Goal: Task Accomplishment & Management: Manage account settings

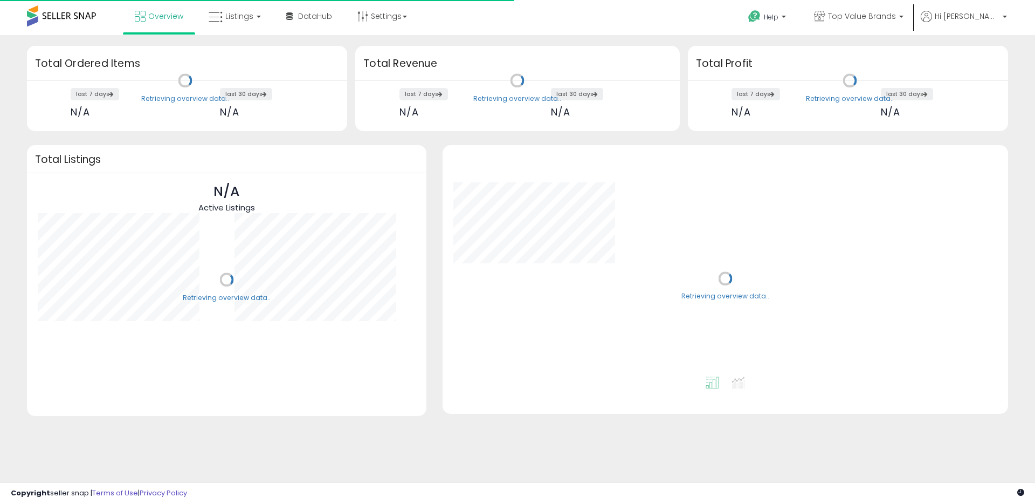
click at [260, 17] on link "Listings" at bounding box center [235, 16] width 68 height 32
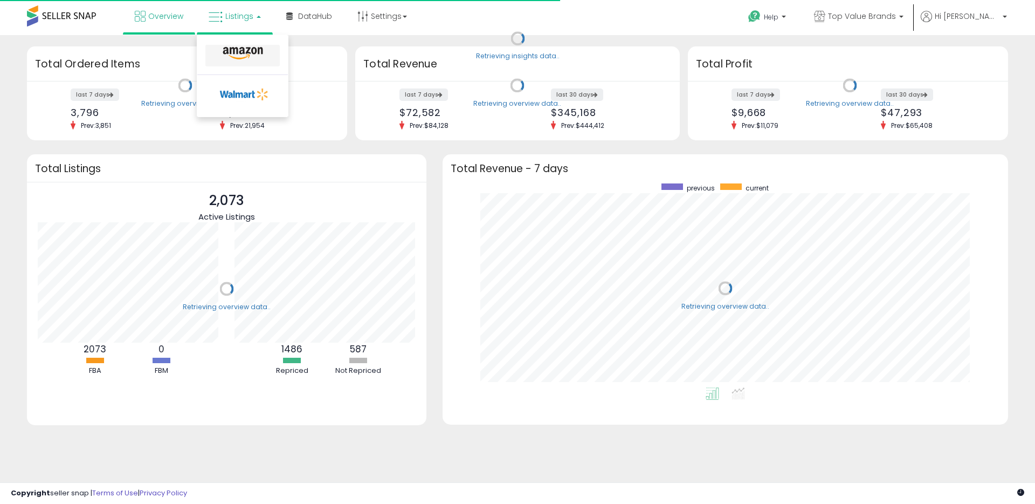
scroll to position [204, 544]
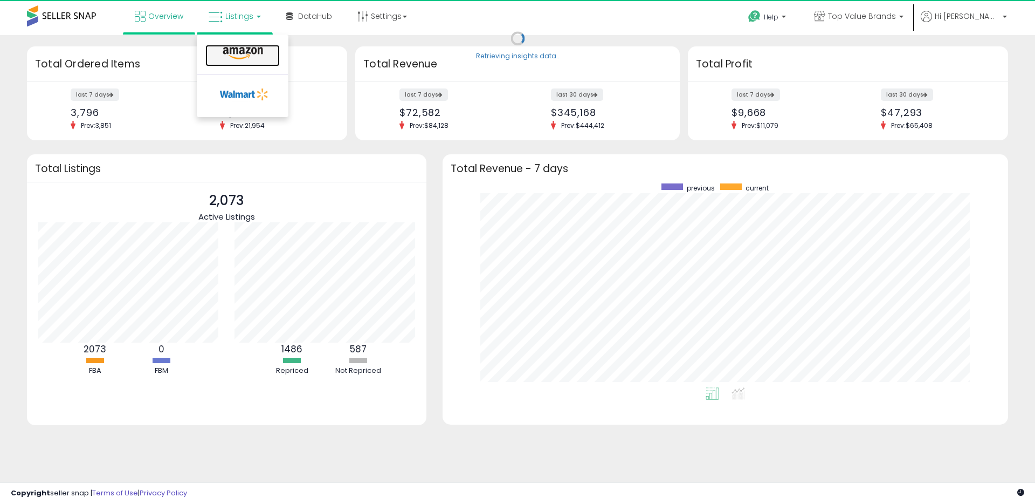
click at [257, 54] on icon at bounding box center [243, 53] width 47 height 14
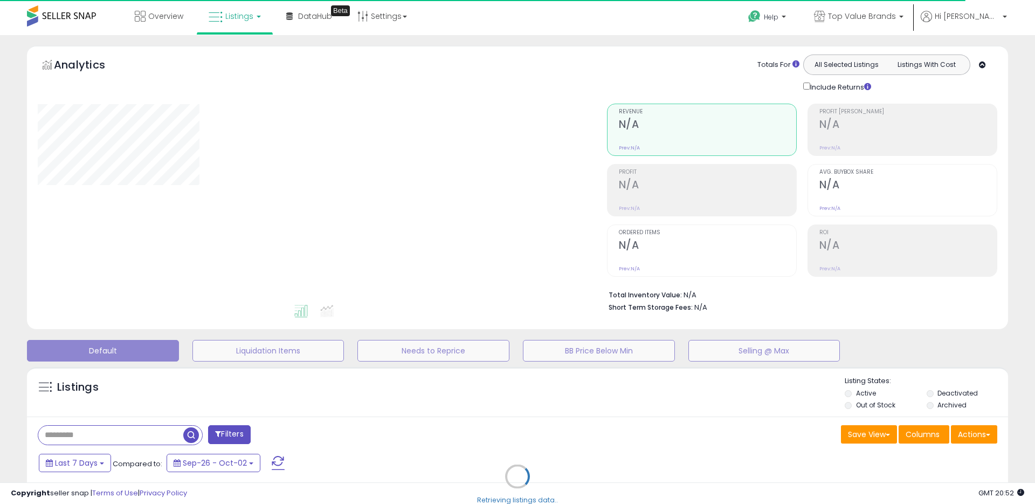
click at [560, 409] on div "Retrieving listings data.." at bounding box center [518, 484] width 998 height 246
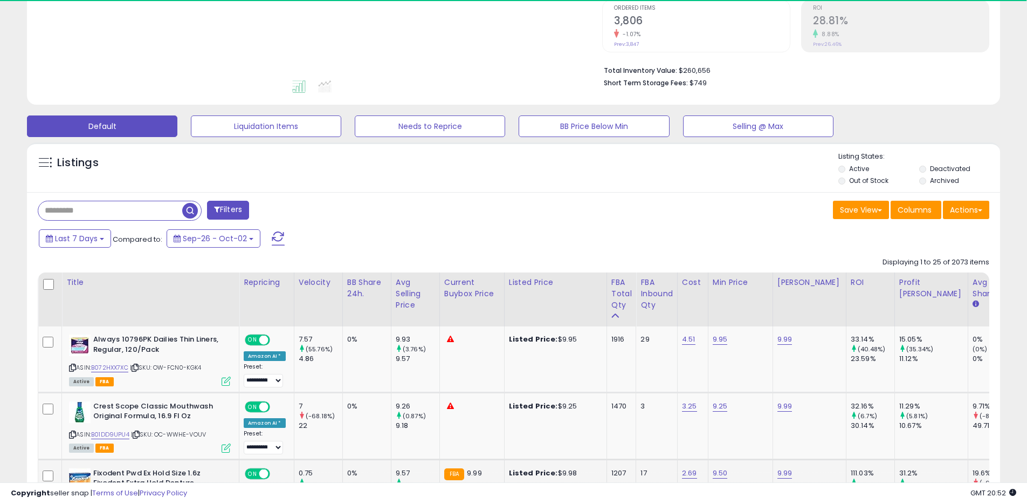
scroll to position [335, 0]
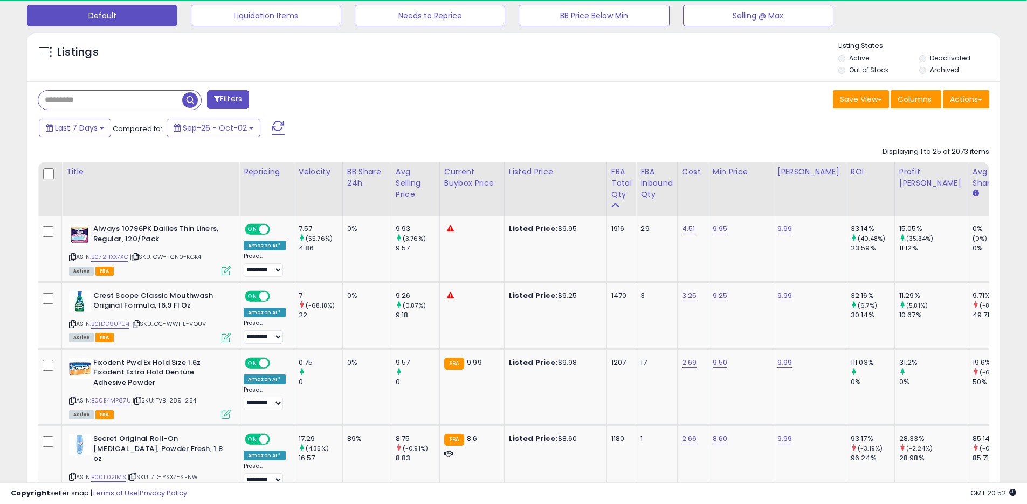
click at [131, 111] on div "Filters" at bounding box center [272, 101] width 484 height 22
paste input "**********"
click at [134, 105] on input "text" at bounding box center [156, 100] width 237 height 19
type input "**********"
click at [279, 96] on span "button" at bounding box center [284, 100] width 16 height 16
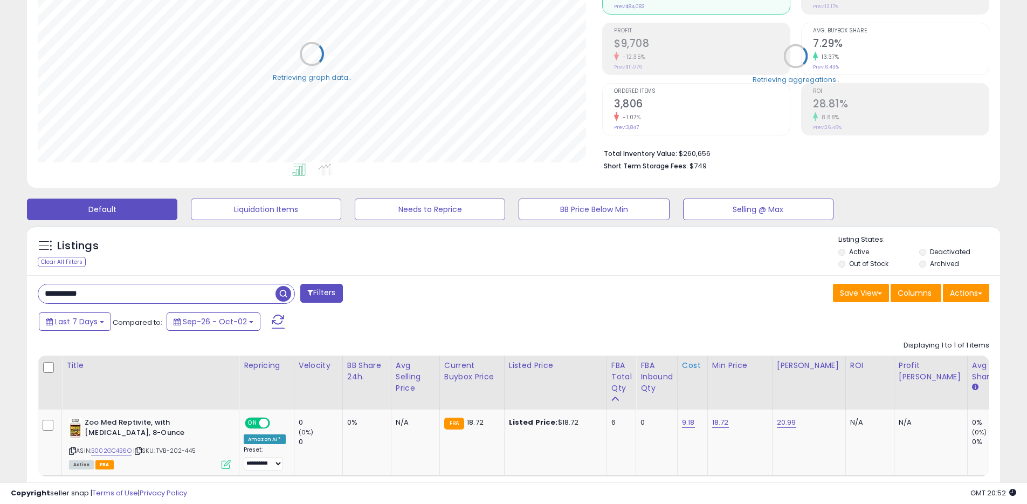
scroll to position [539097, 538754]
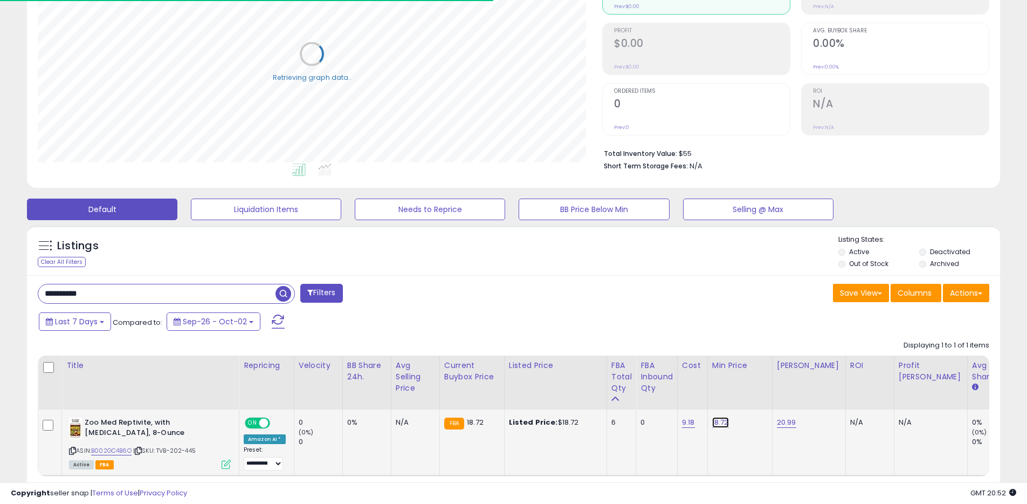
click at [718, 421] on link "18.72" at bounding box center [720, 422] width 17 height 11
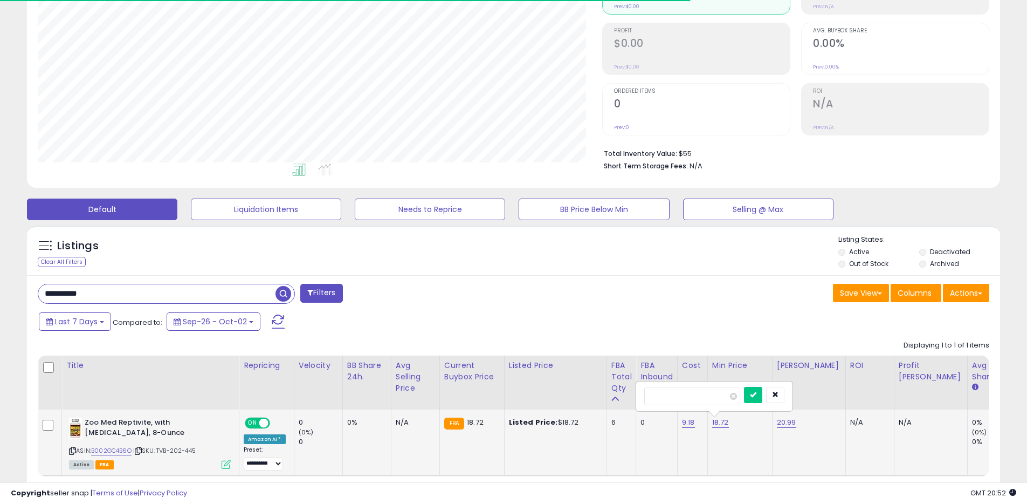
scroll to position [221, 565]
type input "****"
click button "submit" at bounding box center [753, 395] width 18 height 16
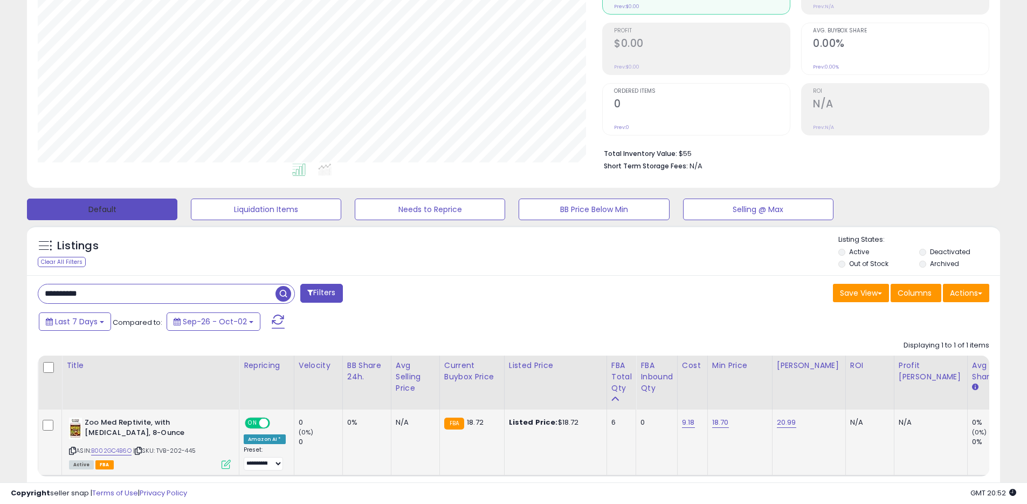
click at [143, 213] on button "Default" at bounding box center [102, 209] width 150 height 22
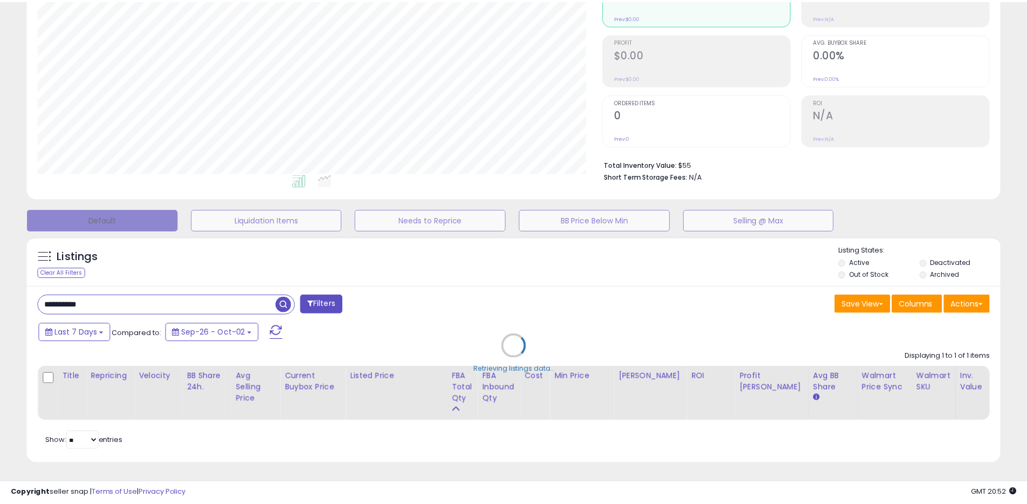
scroll to position [221, 570]
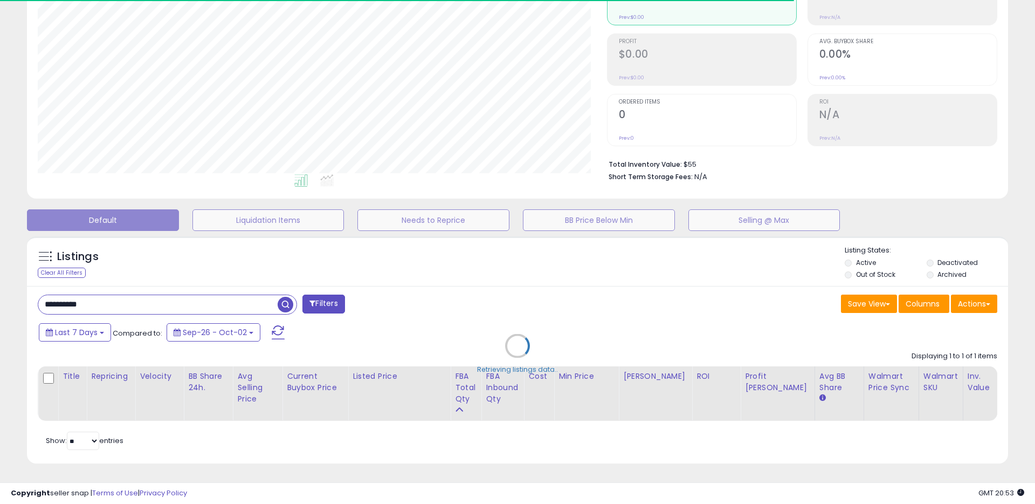
click at [670, 325] on div "Retrieving listings data.." at bounding box center [518, 354] width 998 height 246
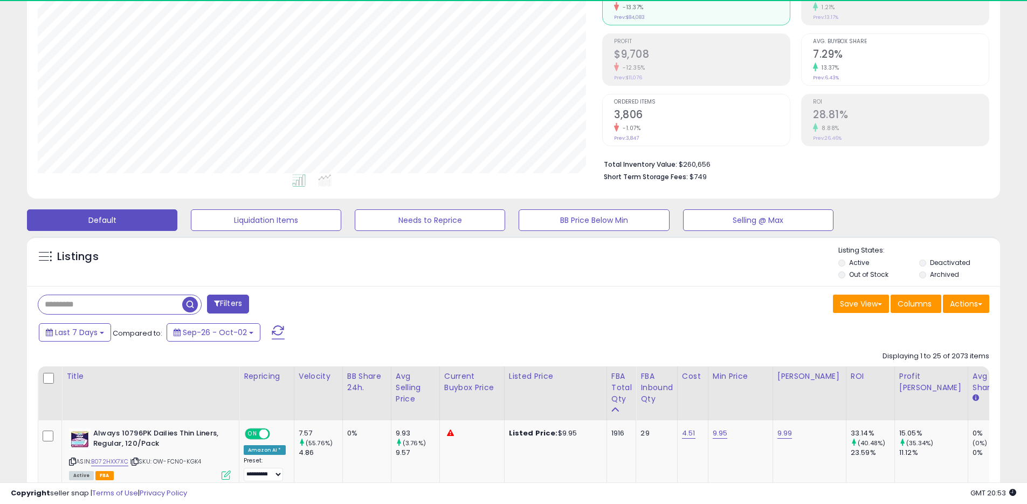
scroll to position [221, 565]
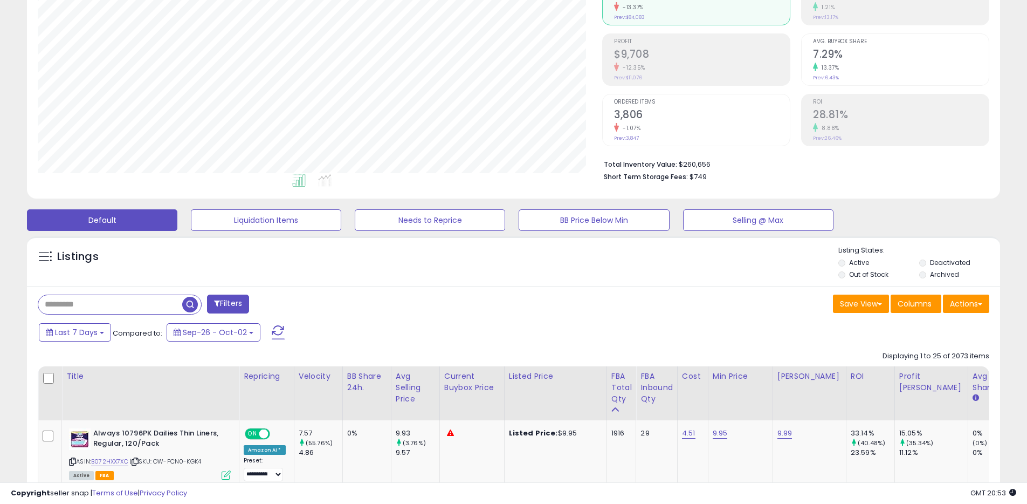
click at [670, 325] on div "Last 7 Days Compared to: Sep-26 - Oct-02" at bounding box center [393, 333] width 714 height 24
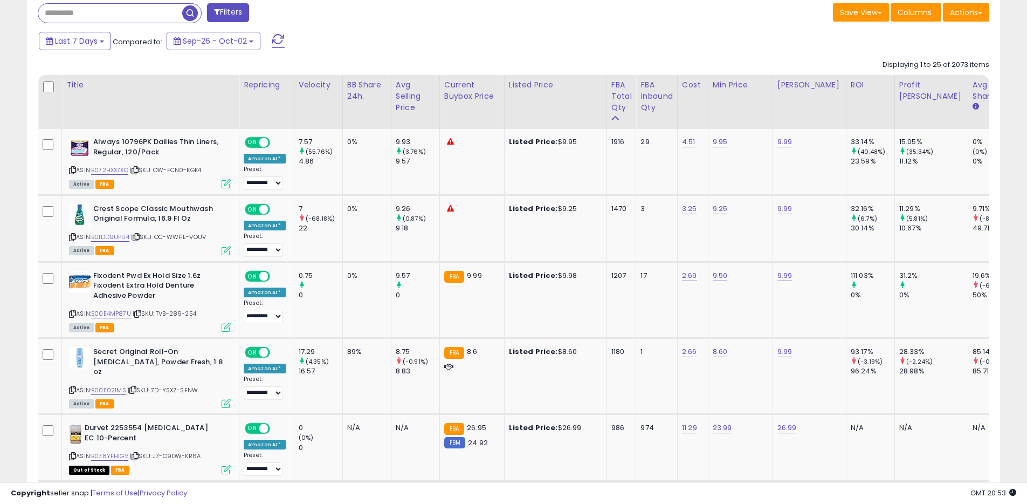
scroll to position [477, 0]
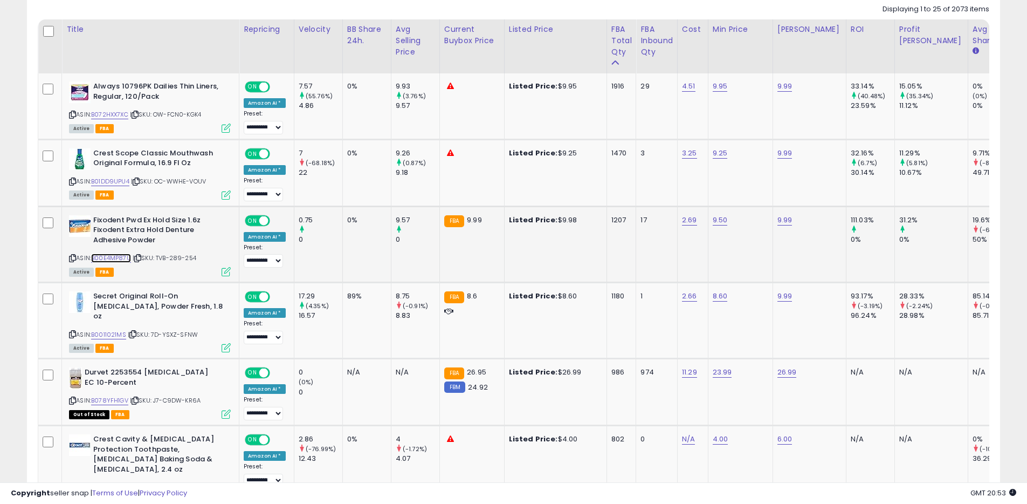
click at [121, 262] on link "B00E4MP87U" at bounding box center [111, 257] width 40 height 9
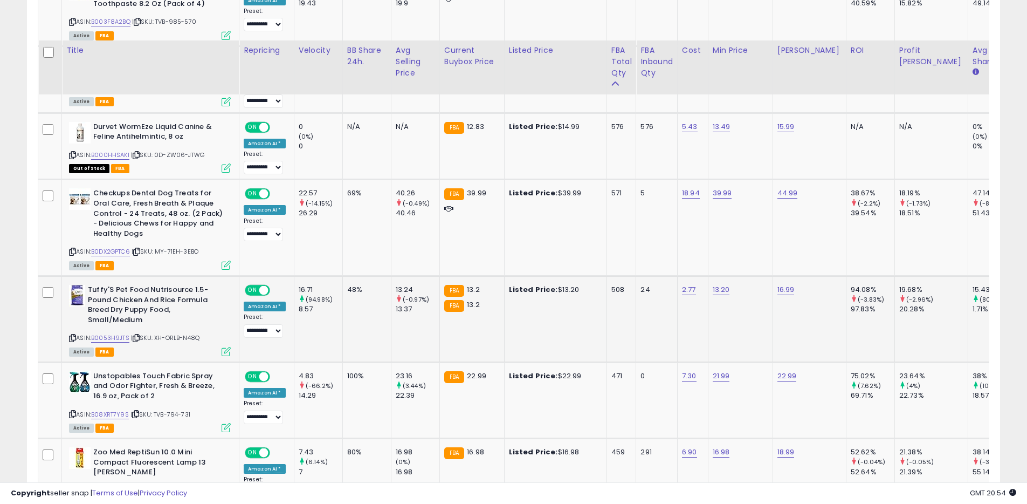
scroll to position [1126, 0]
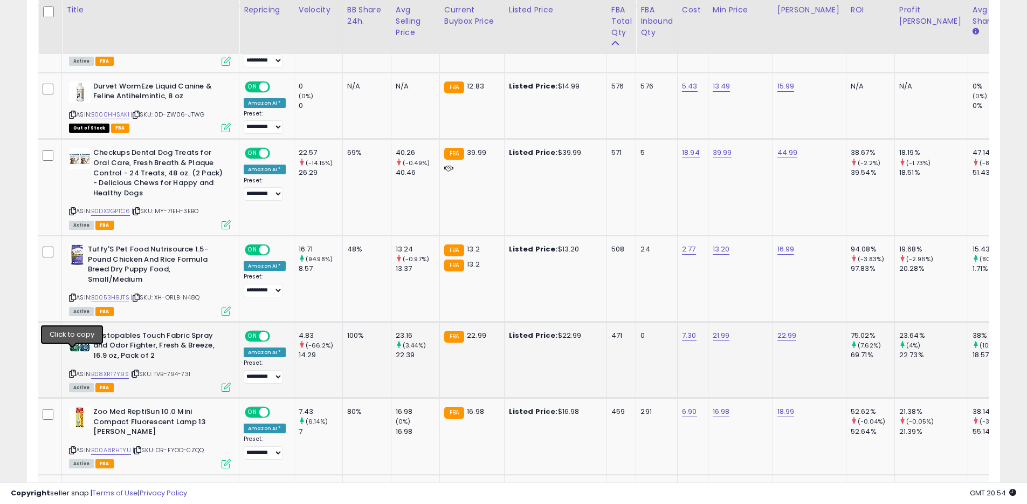
click at [72, 371] on icon at bounding box center [72, 374] width 7 height 6
click at [73, 447] on icon at bounding box center [72, 450] width 7 height 6
click at [73, 371] on icon at bounding box center [72, 374] width 7 height 6
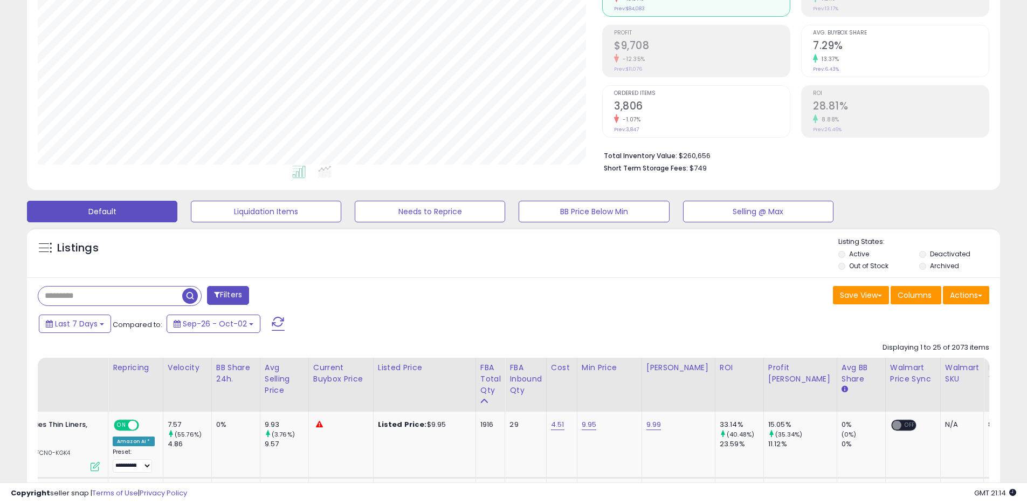
scroll to position [195, 0]
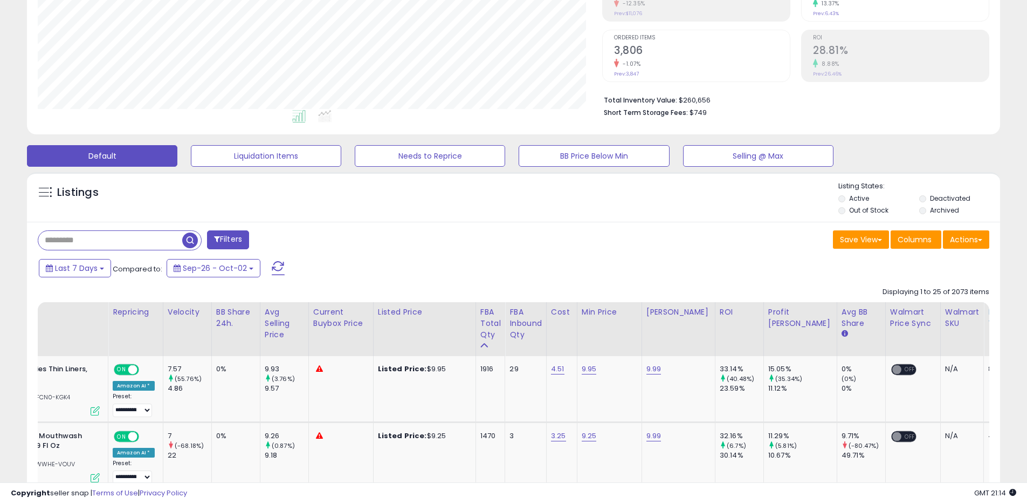
click at [989, 320] on div "Inv. value" at bounding box center [1005, 317] width 32 height 23
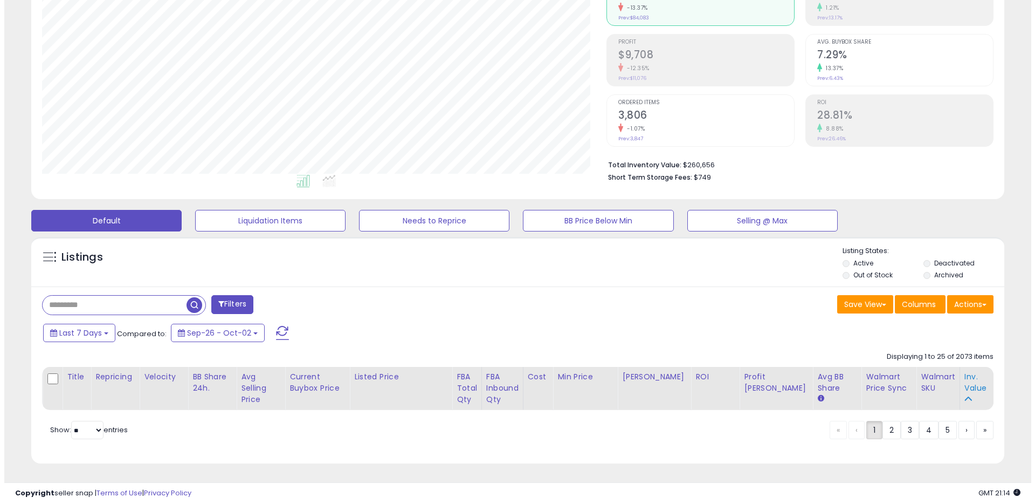
scroll to position [0, 0]
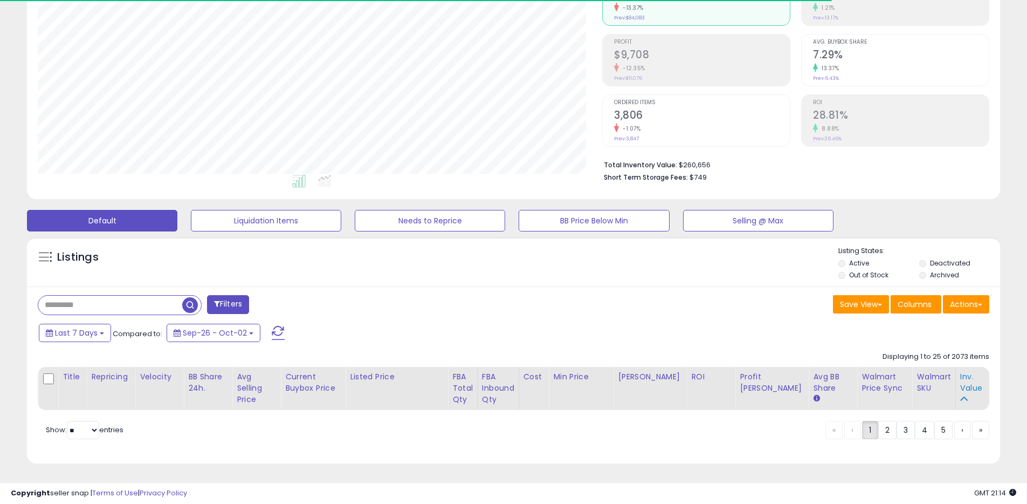
click at [853, 389] on div "Avg BB Share" at bounding box center [832, 382] width 39 height 23
click at [664, 337] on div "Last 7 Days Compared to: Sep-26 - Oct-02" at bounding box center [393, 334] width 714 height 24
click at [967, 382] on div "Inv. value" at bounding box center [973, 382] width 24 height 23
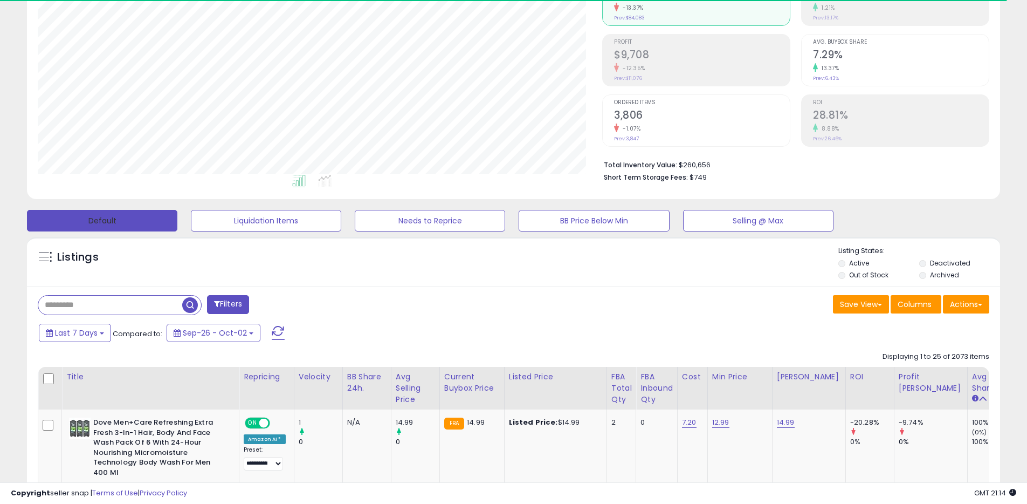
click at [152, 218] on button "Default" at bounding box center [102, 221] width 150 height 22
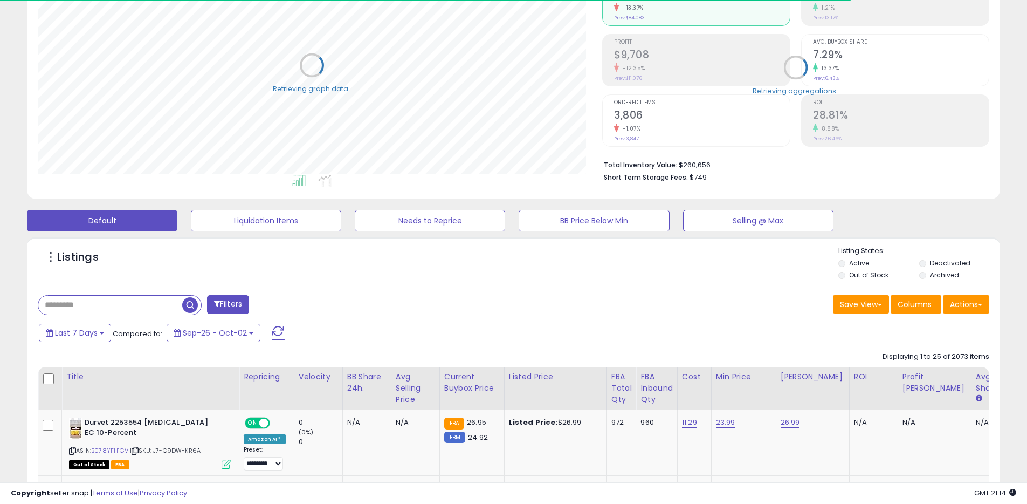
scroll to position [539097, 538754]
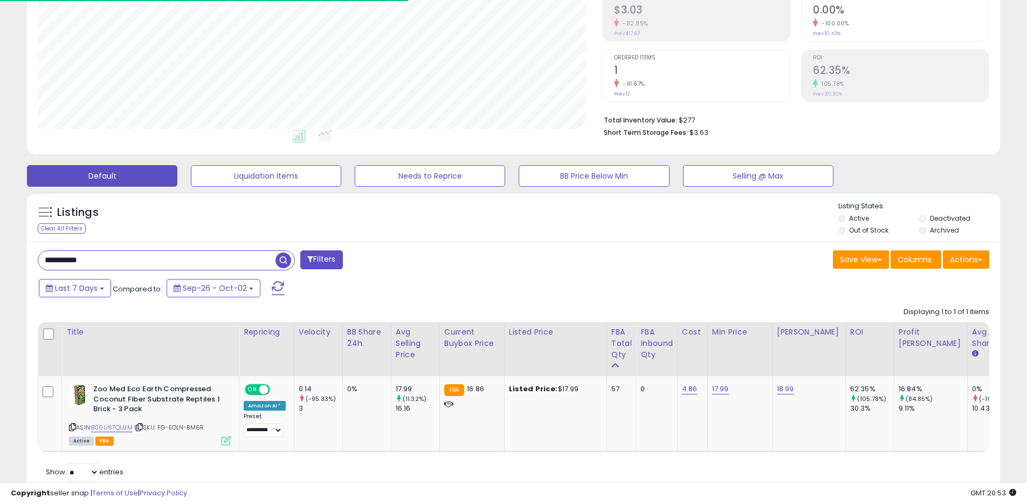
scroll to position [221, 565]
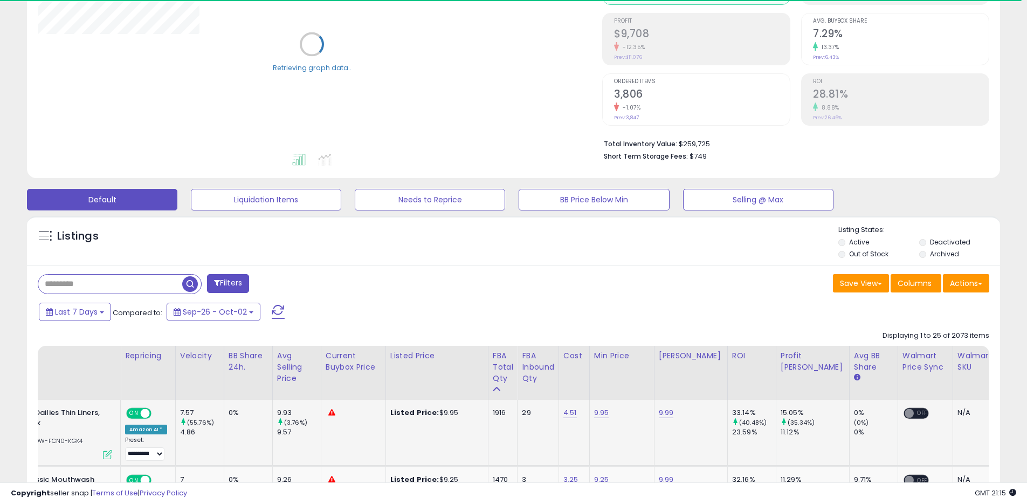
scroll to position [0, 132]
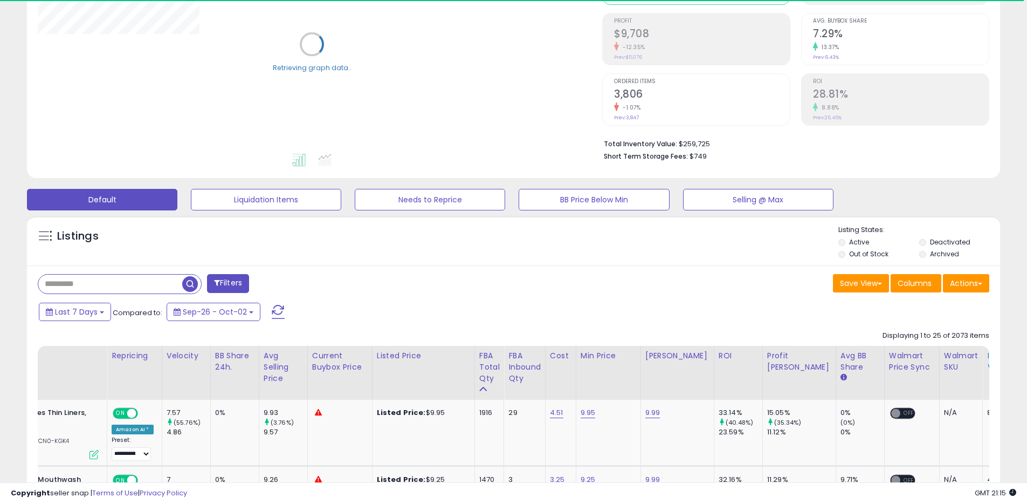
click at [987, 368] on div "Inv. value" at bounding box center [1003, 361] width 33 height 23
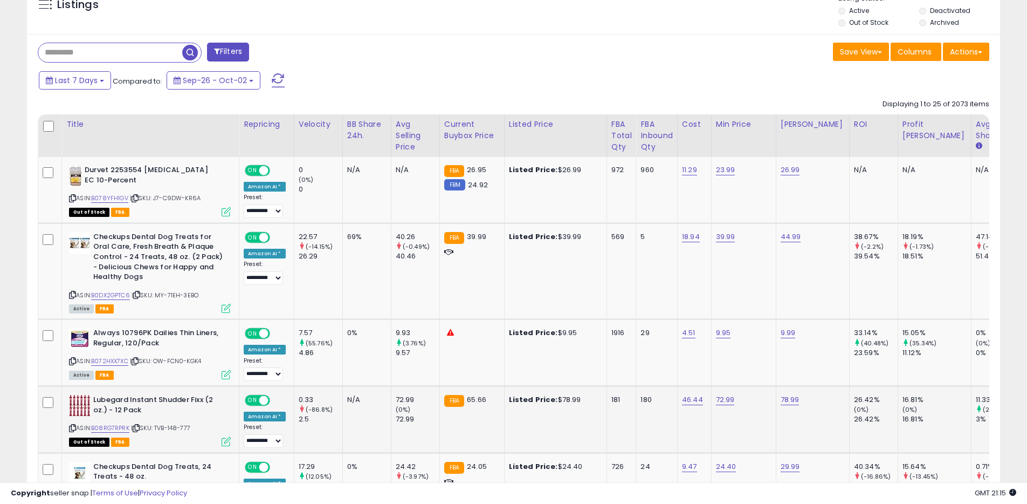
scroll to position [389, 0]
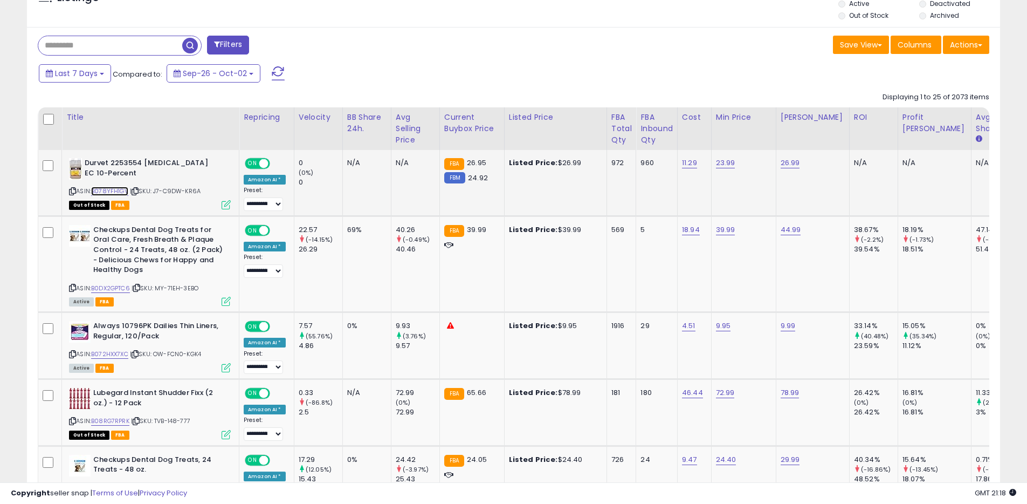
click at [109, 190] on link "B078YFH1GV" at bounding box center [109, 191] width 37 height 9
click at [723, 164] on link "23.99" at bounding box center [725, 162] width 19 height 11
drag, startPoint x: 692, startPoint y: 140, endPoint x: 645, endPoint y: 140, distance: 46.9
click at [645, 140] on div "*****" at bounding box center [718, 136] width 155 height 29
type input "*****"
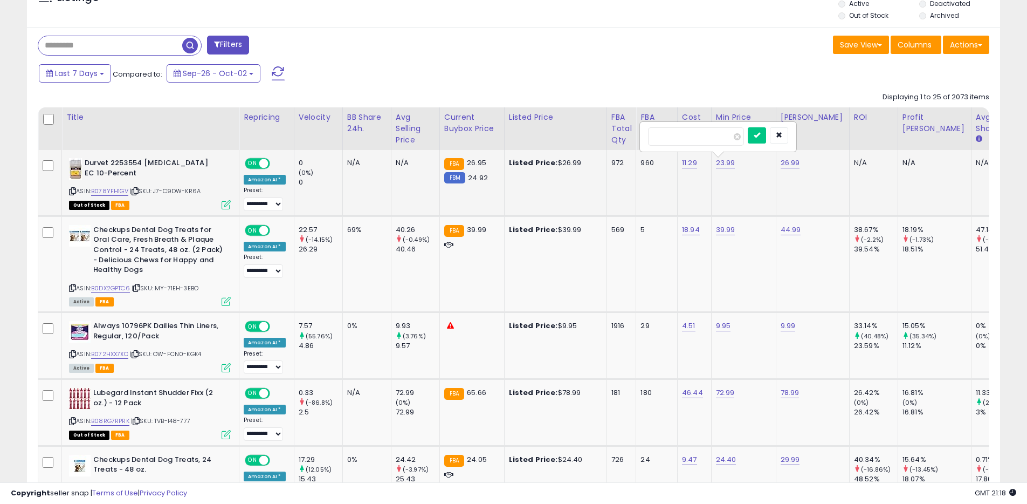
click button "submit" at bounding box center [757, 135] width 18 height 16
click at [725, 163] on link "24.99" at bounding box center [726, 162] width 20 height 11
type input "*****"
click button "submit" at bounding box center [758, 135] width 18 height 16
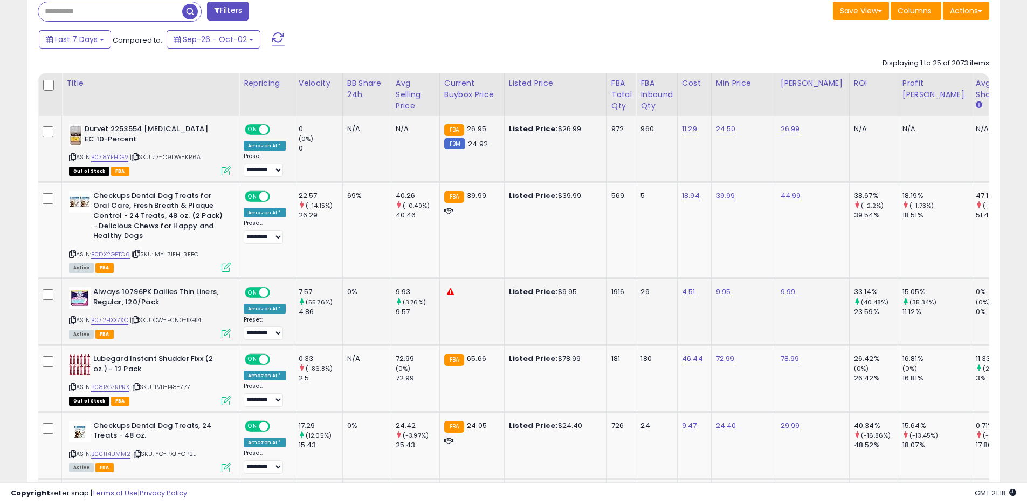
scroll to position [448, 0]
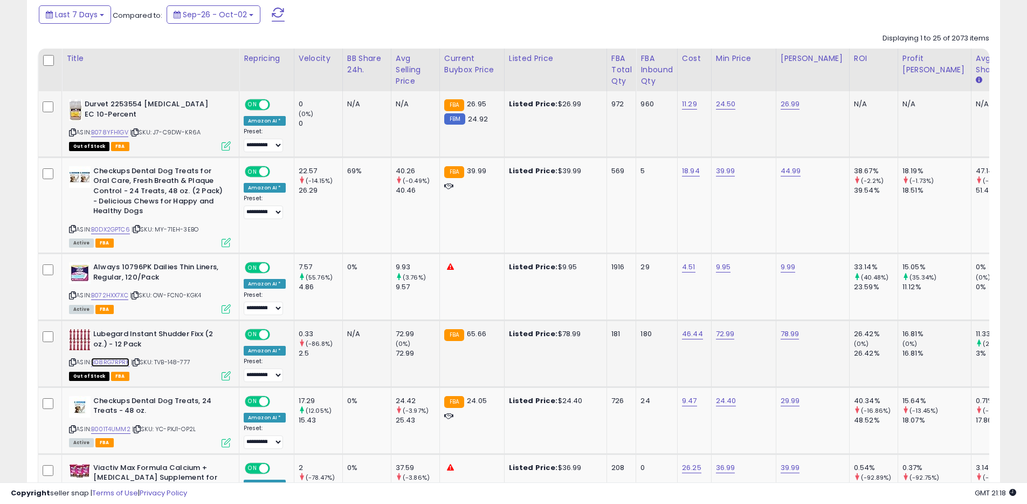
click at [115, 360] on link "B08RG7RPRK" at bounding box center [110, 362] width 38 height 9
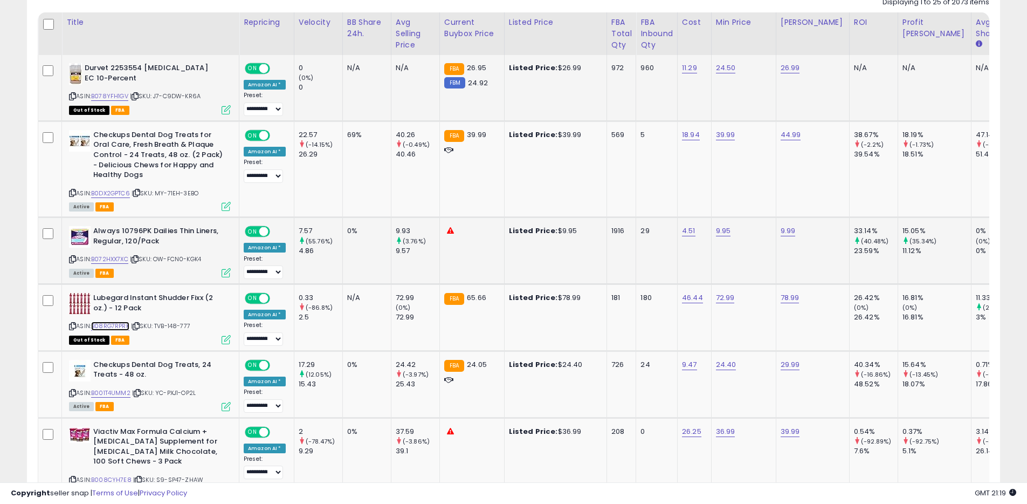
scroll to position [565, 0]
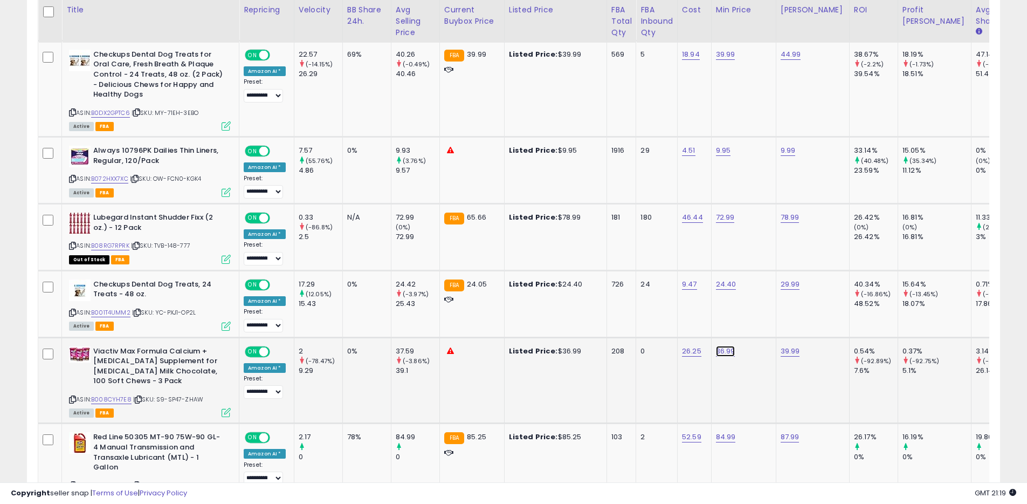
click at [722, 353] on link "36.99" at bounding box center [725, 351] width 19 height 11
drag, startPoint x: 699, startPoint y: 328, endPoint x: 632, endPoint y: 325, distance: 68.0
type input "*"
type input "*****"
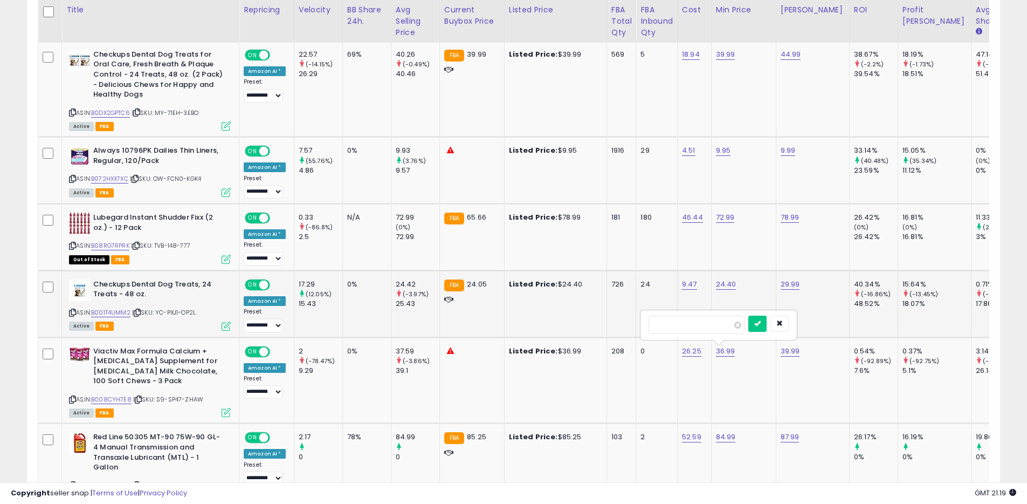
click button "submit" at bounding box center [758, 324] width 18 height 16
click at [794, 350] on link "39.99" at bounding box center [790, 351] width 19 height 11
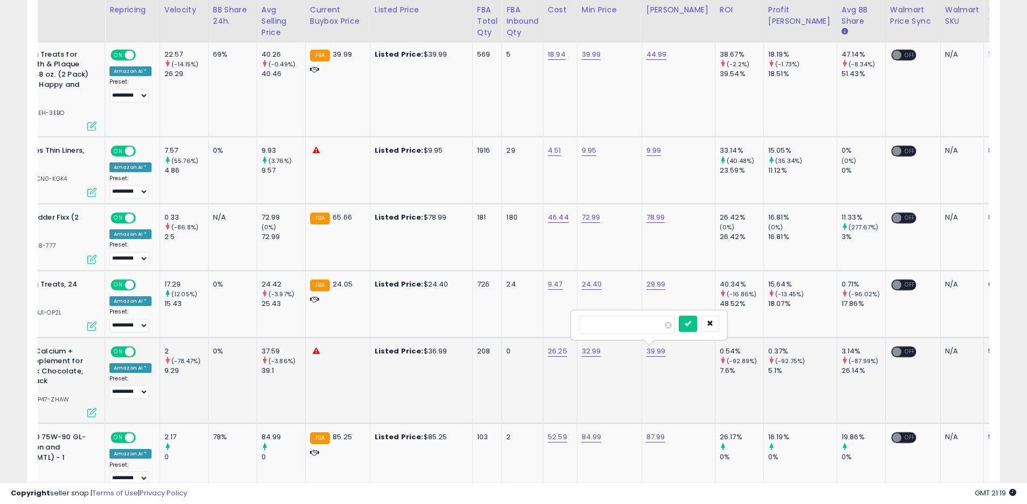
drag, startPoint x: 641, startPoint y: 321, endPoint x: 571, endPoint y: 320, distance: 69.6
click at [572, 320] on div "*****" at bounding box center [649, 325] width 155 height 29
type input "*****"
click at [697, 324] on button "submit" at bounding box center [688, 324] width 18 height 16
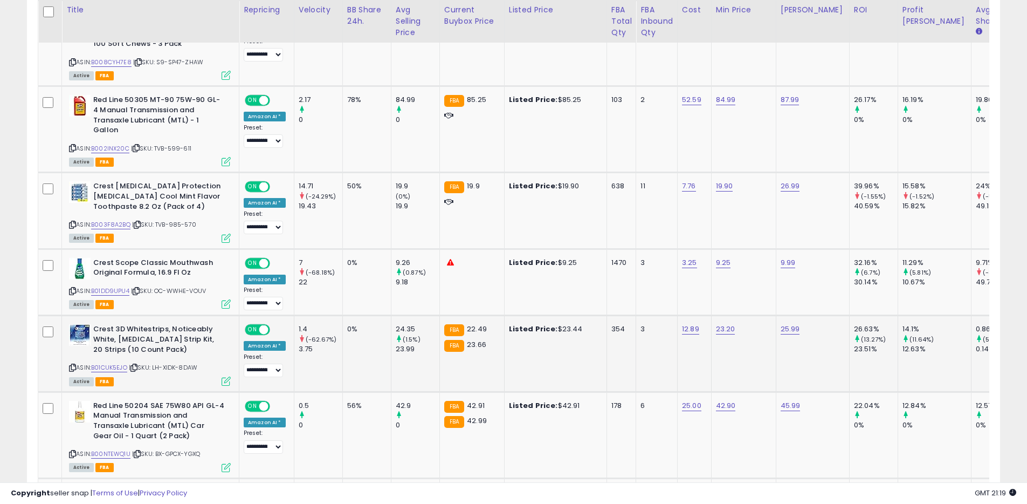
scroll to position [944, 0]
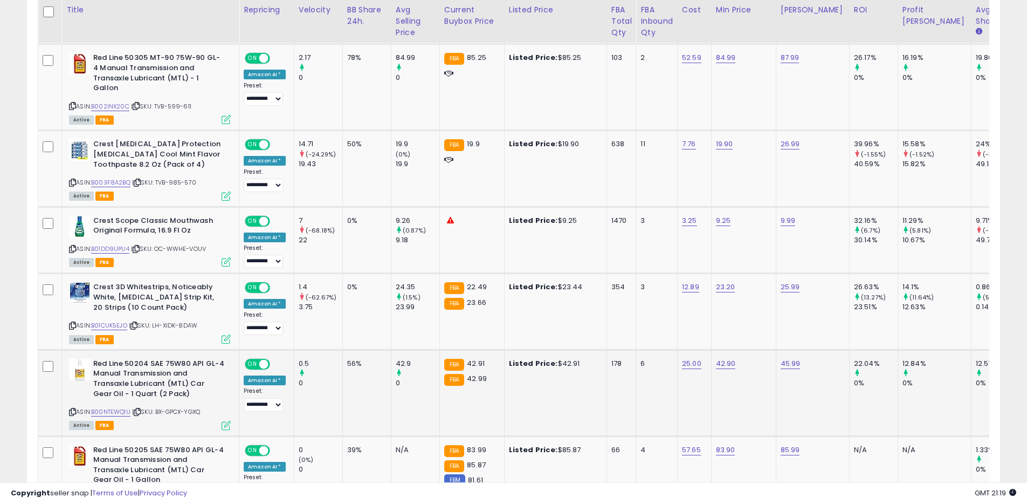
click at [73, 409] on icon at bounding box center [72, 412] width 7 height 6
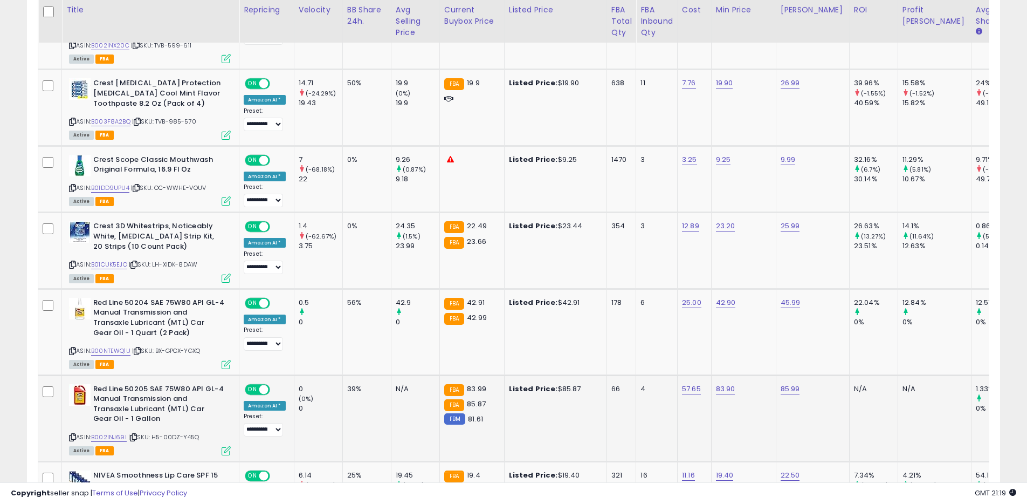
scroll to position [1052, 0]
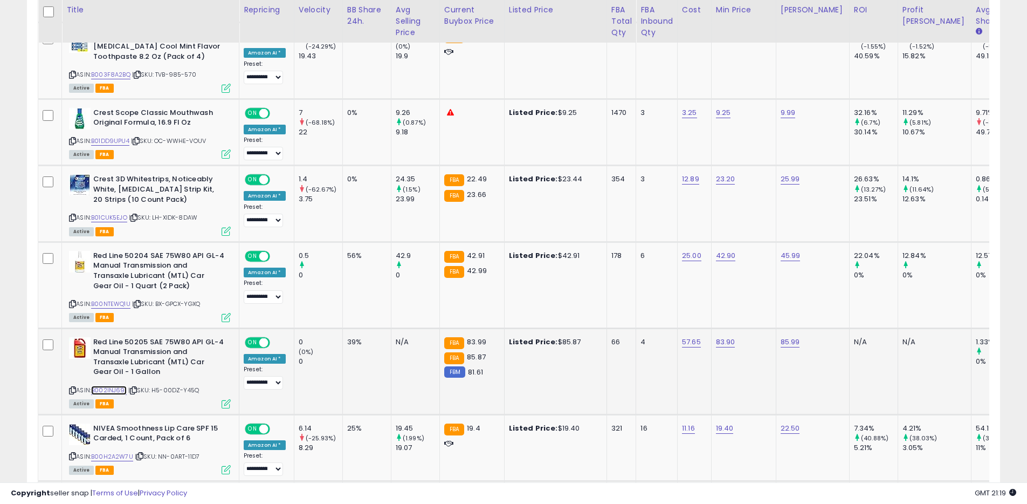
click at [121, 386] on link "B002INJ69I" at bounding box center [109, 390] width 36 height 9
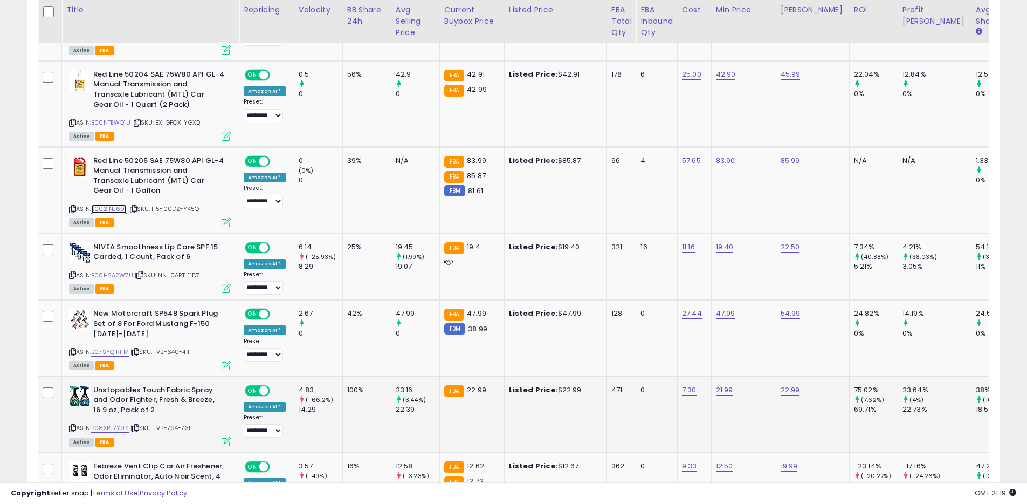
scroll to position [1265, 0]
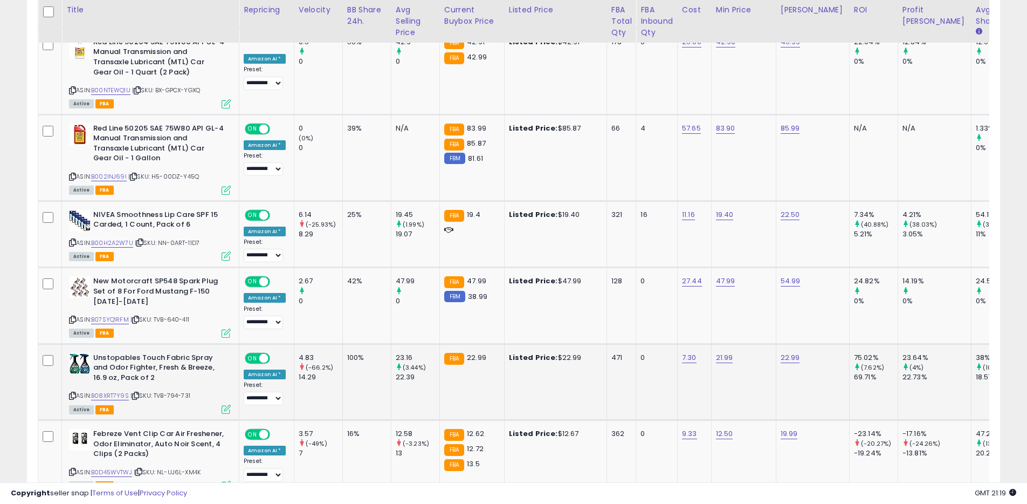
click at [71, 393] on icon at bounding box center [72, 396] width 7 height 6
click at [97, 391] on link "B08XRT7Y9S" at bounding box center [110, 395] width 38 height 9
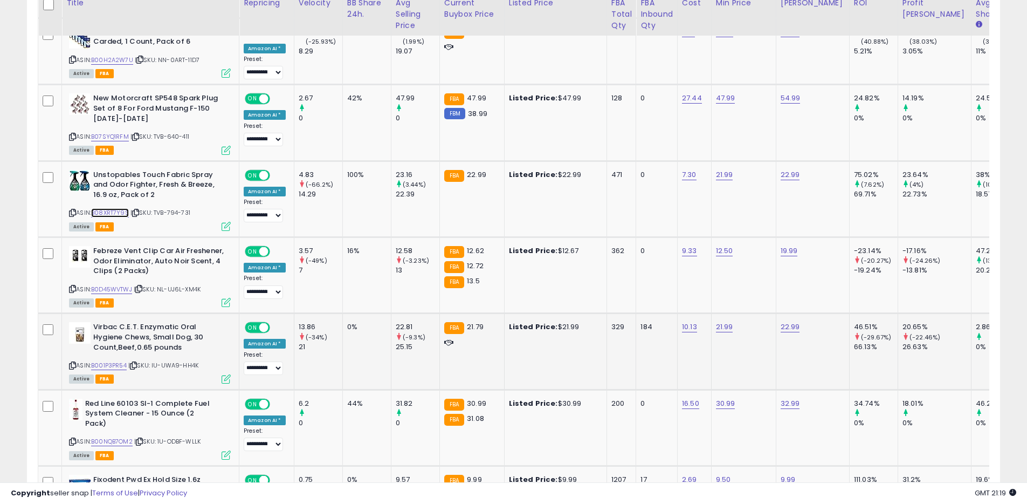
scroll to position [1462, 0]
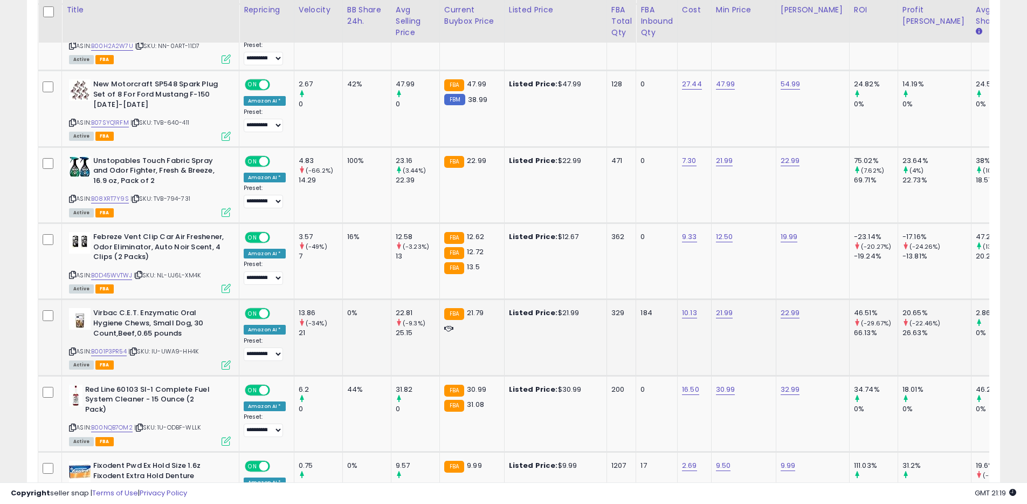
click at [72, 348] on icon at bounding box center [72, 351] width 7 height 6
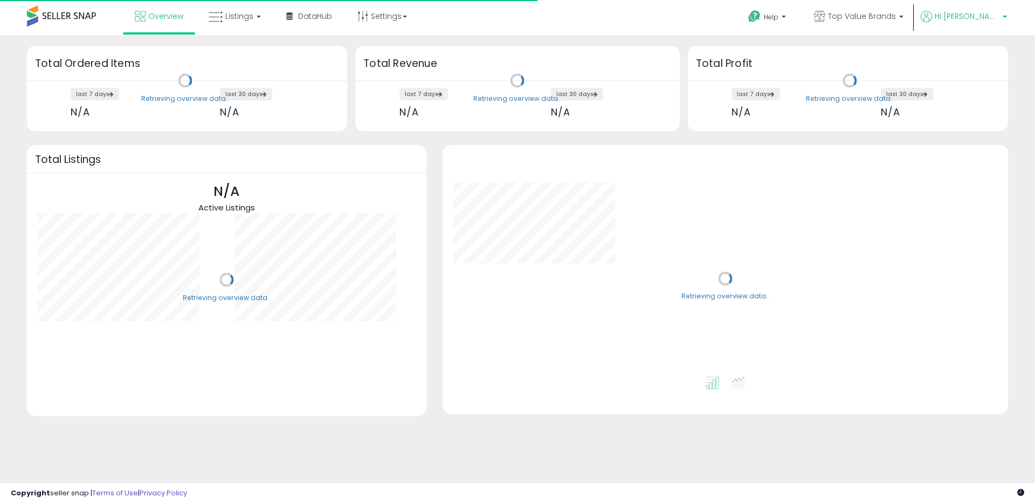
drag, startPoint x: 994, startPoint y: 19, endPoint x: 986, endPoint y: 38, distance: 20.8
click at [994, 19] on span "Hi [PERSON_NAME]" at bounding box center [967, 16] width 65 height 11
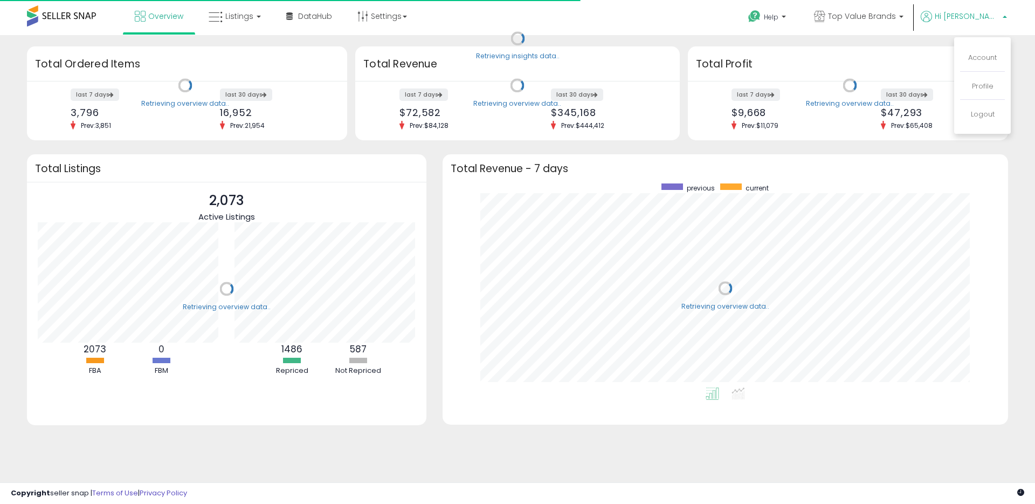
scroll to position [204, 544]
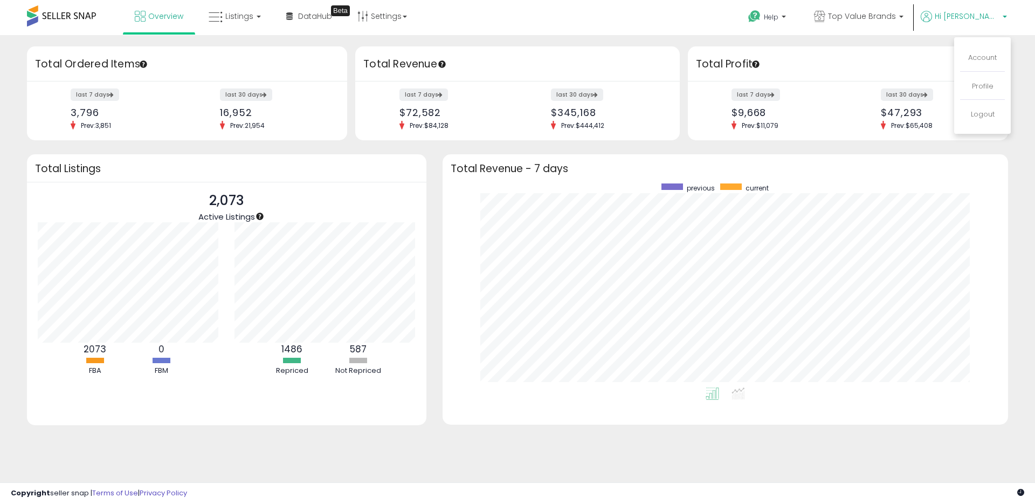
click at [986, 120] on li "Logout" at bounding box center [983, 114] width 45 height 26
click at [987, 113] on link "Logout" at bounding box center [983, 114] width 24 height 10
